Goal: Navigation & Orientation: Find specific page/section

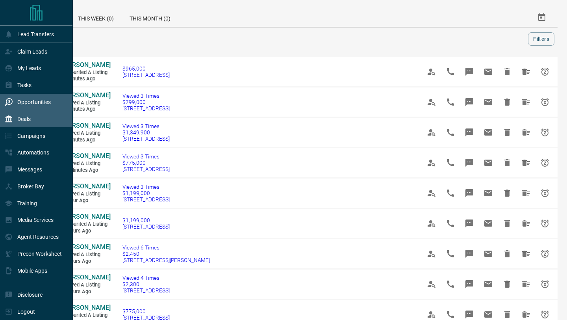
click at [4, 126] on div "Deals" at bounding box center [36, 118] width 73 height 17
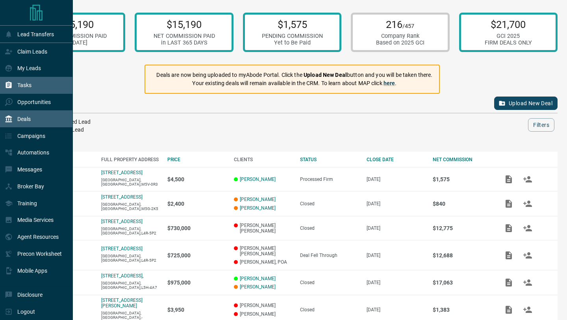
click at [9, 89] on icon at bounding box center [9, 85] width 8 height 8
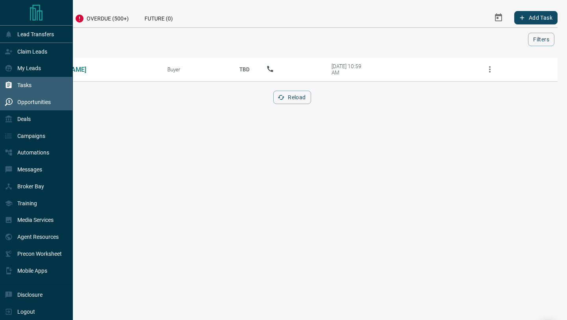
click at [10, 101] on icon at bounding box center [9, 102] width 8 height 8
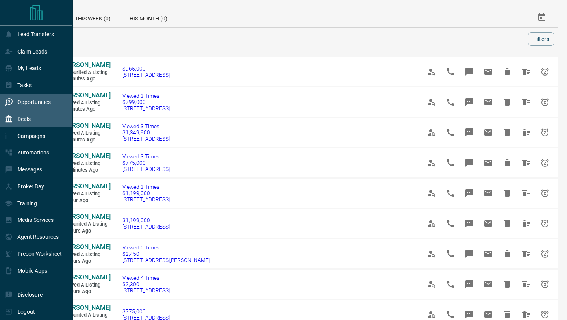
click at [9, 121] on icon at bounding box center [9, 118] width 7 height 7
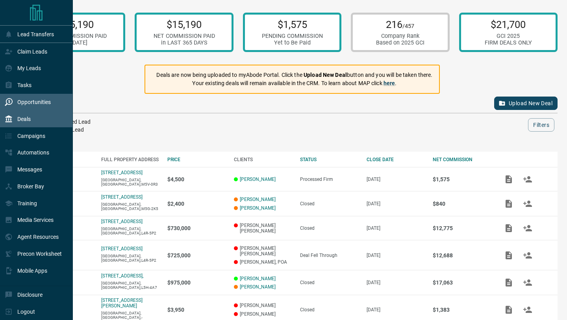
click at [2, 104] on div "Opportunities" at bounding box center [36, 102] width 73 height 17
